Goal: Transaction & Acquisition: Purchase product/service

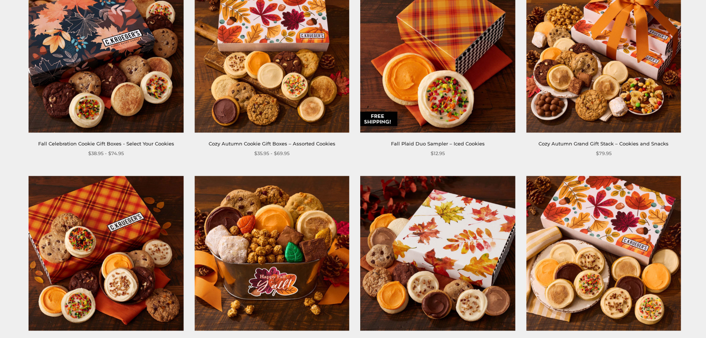
click at [87, 250] on img at bounding box center [106, 253] width 154 height 154
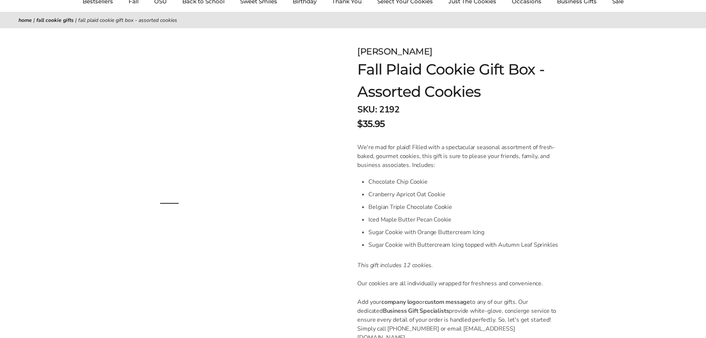
scroll to position [74, 0]
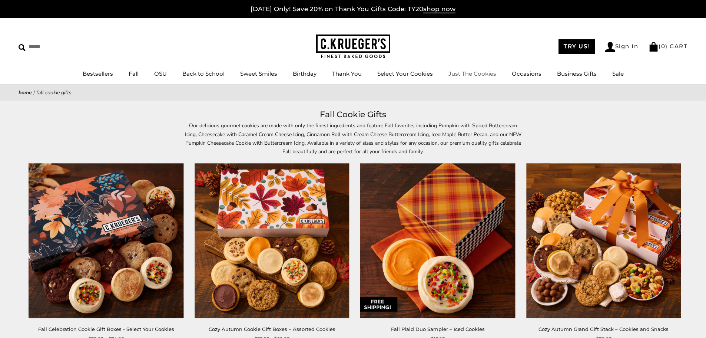
click at [462, 74] on link "Just The Cookies" at bounding box center [472, 73] width 48 height 7
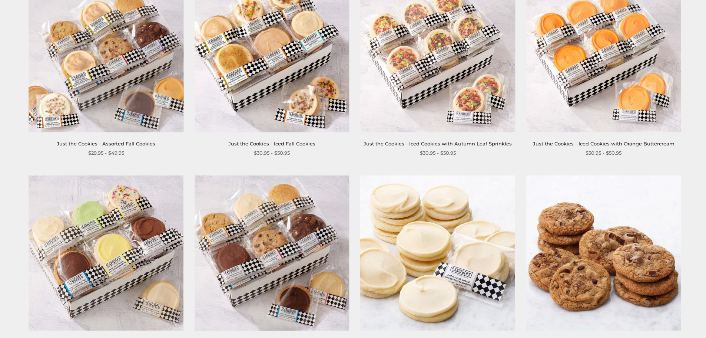
click at [122, 106] on img at bounding box center [106, 54] width 154 height 154
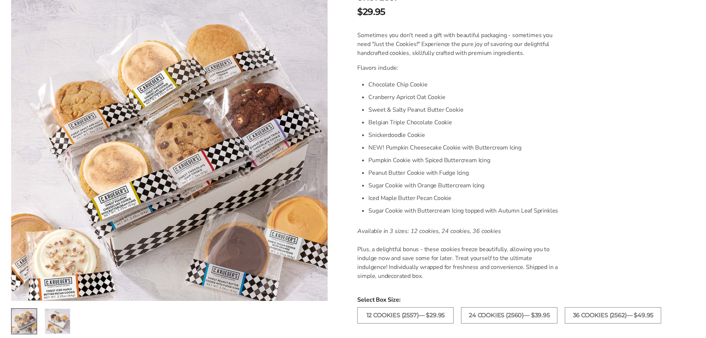
scroll to position [185, 0]
click at [477, 54] on p "Sometimes you don't need a gift with beautiful packaging - sometimes you need "…" at bounding box center [458, 43] width 203 height 27
click at [551, 129] on li "Snickerdoodle Cookie" at bounding box center [464, 133] width 192 height 13
